Goal: Transaction & Acquisition: Purchase product/service

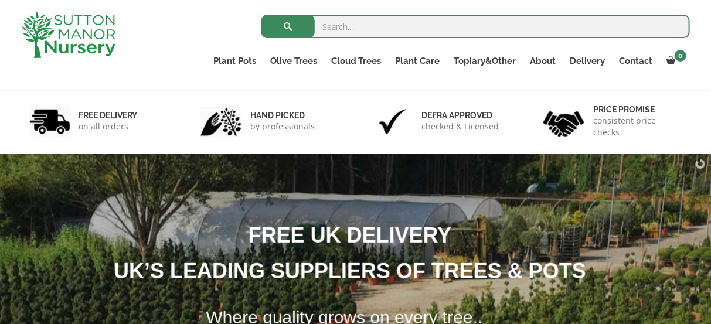
scroll to position [3, 0]
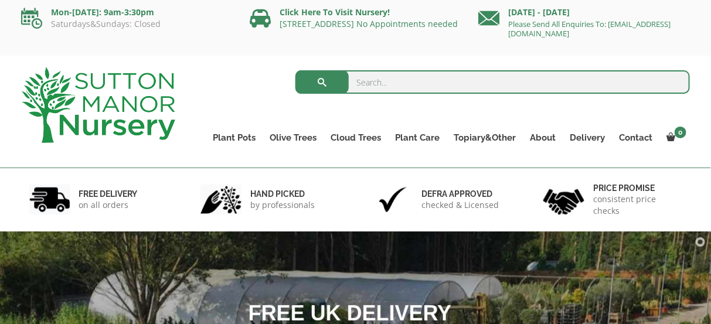
click at [391, 82] on input "search" at bounding box center [493, 81] width 395 height 23
drag, startPoint x: 373, startPoint y: 70, endPoint x: 372, endPoint y: 79, distance: 8.2
click at [373, 73] on input "search" at bounding box center [493, 81] width 395 height 23
click at [372, 79] on input "search" at bounding box center [493, 81] width 395 height 23
type input "scicilian"
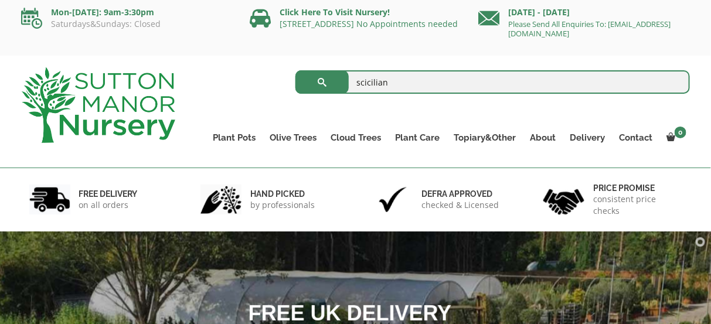
drag, startPoint x: 414, startPoint y: 86, endPoint x: 341, endPoint y: 83, distance: 72.8
click at [335, 84] on form "scicilian Search for:" at bounding box center [493, 84] width 395 height 35
paste input "Sicilian Cylinder Pot"
type input "Sicilian Cylinder Pot"
click at [296, 70] on button "submit" at bounding box center [322, 81] width 53 height 23
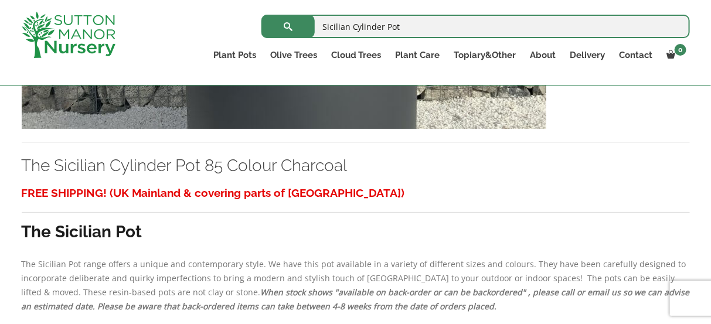
scroll to position [1549, 0]
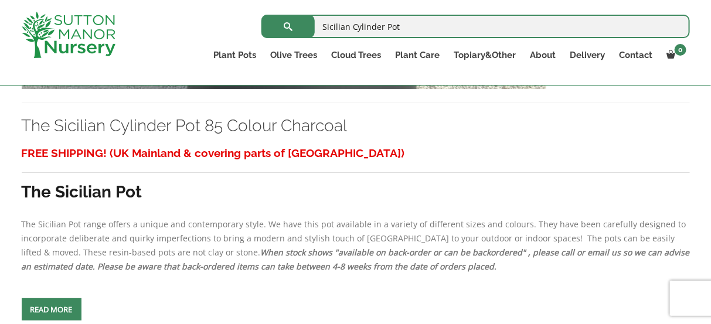
click at [52, 310] on span at bounding box center [52, 310] width 0 height 0
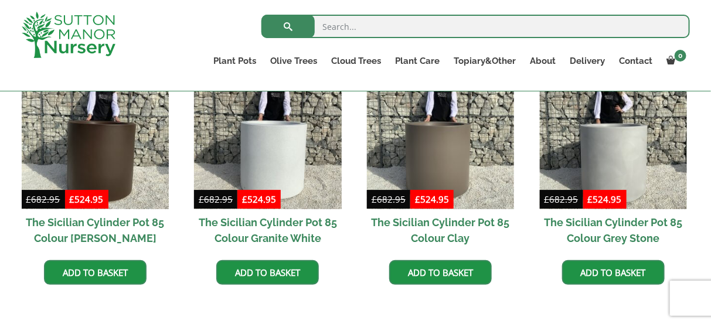
scroll to position [1180, 0]
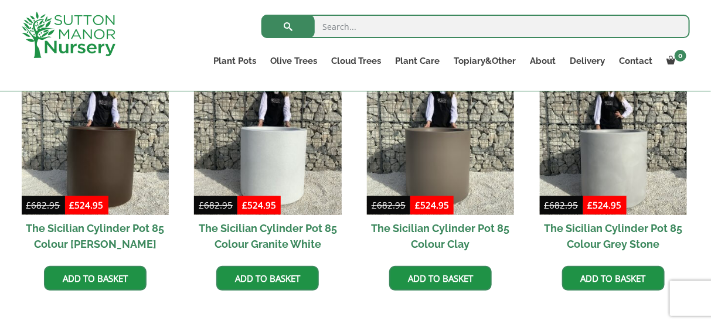
click at [635, 140] on img at bounding box center [613, 141] width 147 height 147
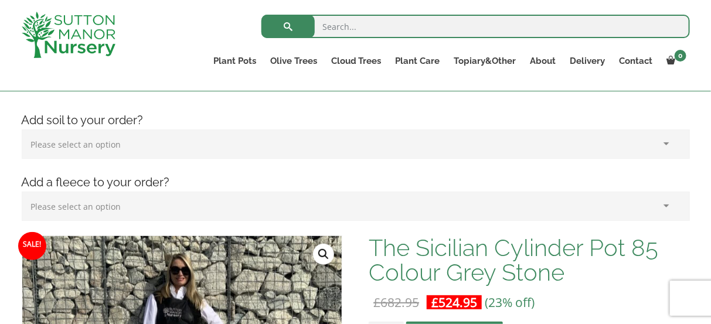
scroll to position [157, 0]
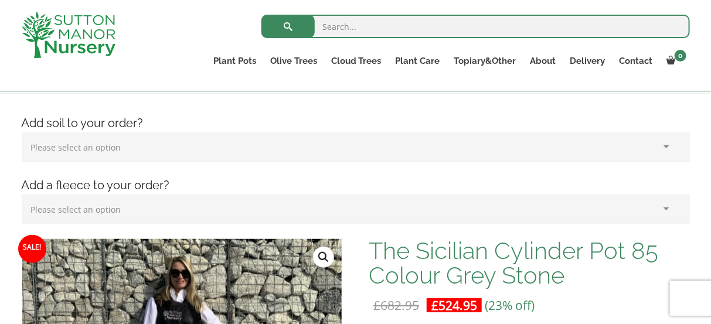
click at [665, 209] on select "Please select an option (x1) Horticultural Fleece (£24.95)" at bounding box center [356, 209] width 669 height 29
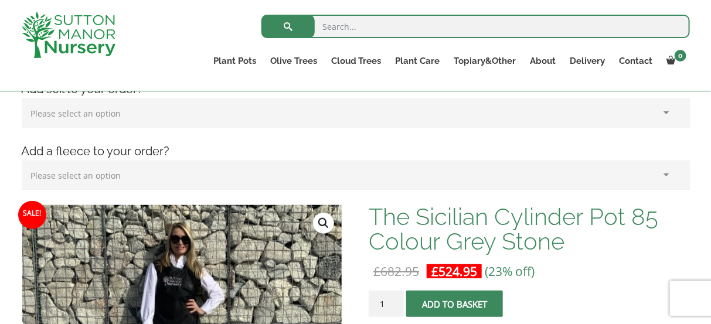
scroll to position [196, 0]
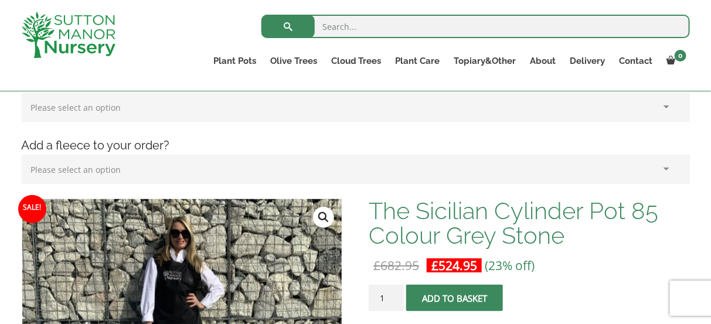
click at [667, 168] on select "Please select an option (x1) Horticultural Fleece (£24.95)" at bounding box center [356, 169] width 669 height 29
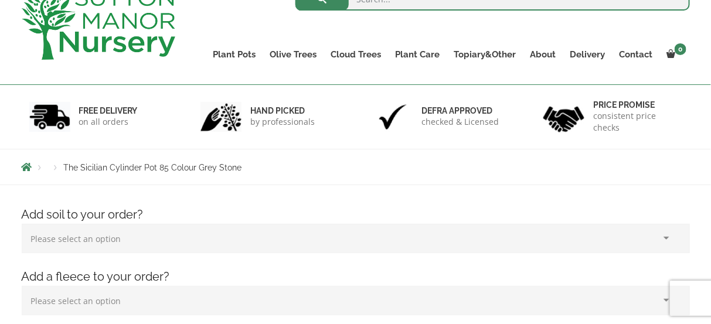
scroll to position [0, 0]
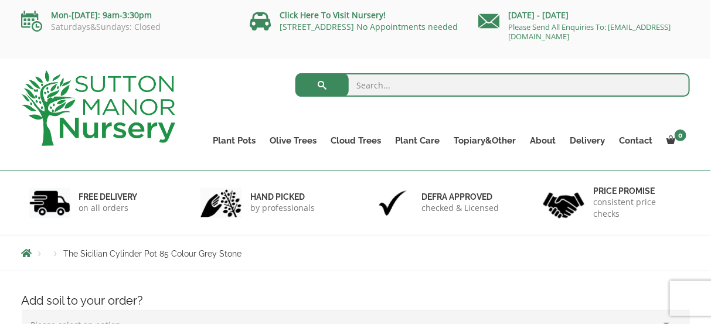
click at [453, 79] on input "search" at bounding box center [493, 84] width 395 height 23
type input "horticultural fleece"
click at [296, 73] on button "submit" at bounding box center [322, 84] width 53 height 23
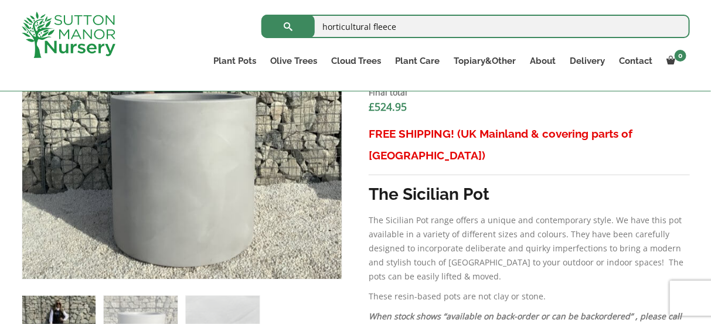
scroll to position [439, 0]
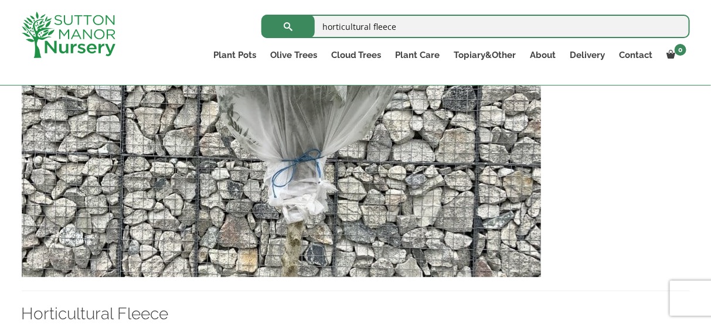
scroll to position [485, 0]
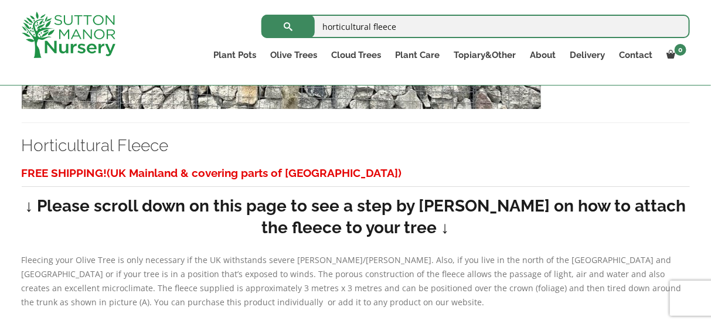
click at [112, 139] on link "Horticultural Fleece" at bounding box center [95, 145] width 147 height 19
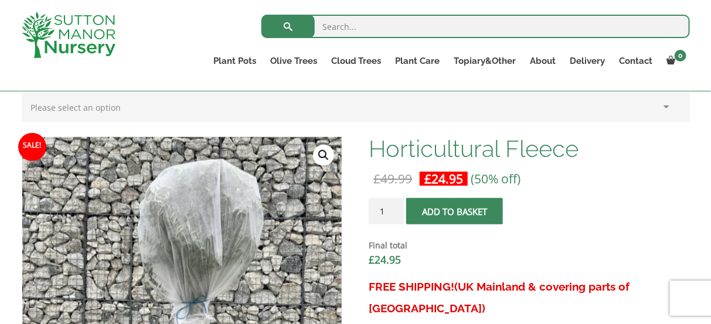
scroll to position [269, 0]
